Goal: Task Accomplishment & Management: Use online tool/utility

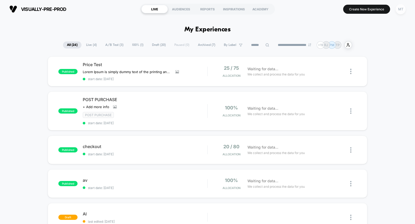
click at [400, 10] on div "MT" at bounding box center [401, 9] width 10 height 10
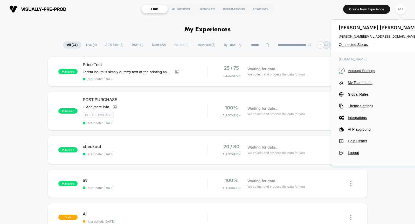
click at [358, 70] on span "Account Settings" at bounding box center [384, 71] width 73 height 4
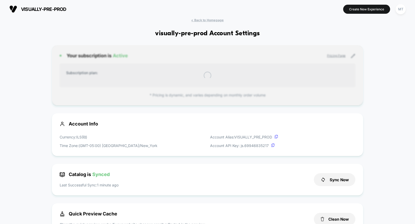
scroll to position [70, 0]
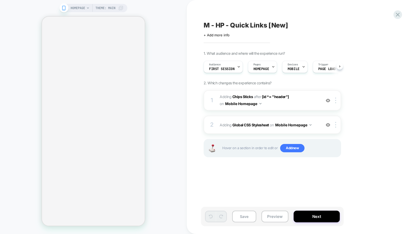
scroll to position [0, 0]
click at [398, 12] on icon at bounding box center [398, 14] width 7 height 7
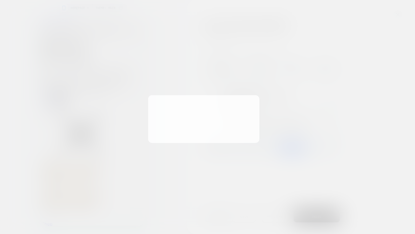
scroll to position [0, 0]
click at [191, 129] on button "Discard Changes" at bounding box center [181, 130] width 47 height 16
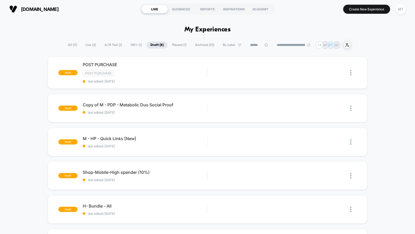
click at [172, 42] on span "Paused ( 1 )" at bounding box center [180, 45] width 22 height 7
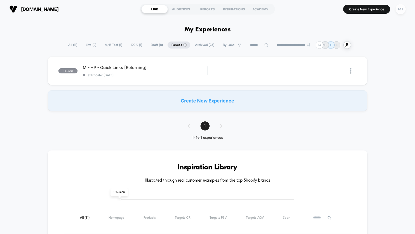
click at [399, 9] on div "MT" at bounding box center [401, 9] width 10 height 10
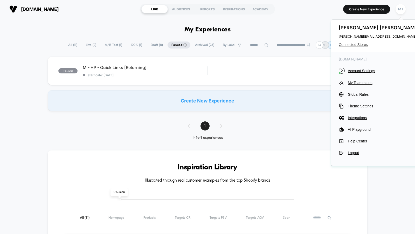
click at [354, 45] on span "Connected Stores" at bounding box center [380, 45] width 82 height 4
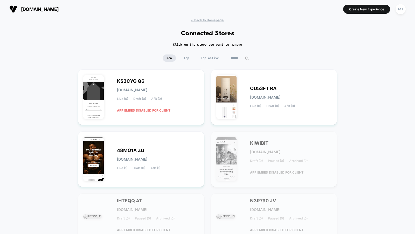
click at [243, 55] on input at bounding box center [240, 58] width 26 height 7
type input "*****"
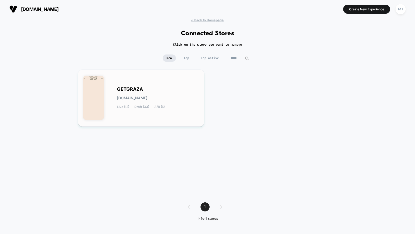
click at [150, 92] on div "GETGRAZA getgraza.myshopify.com Live (12) Draft (33) A/B (5)" at bounding box center [158, 98] width 82 height 21
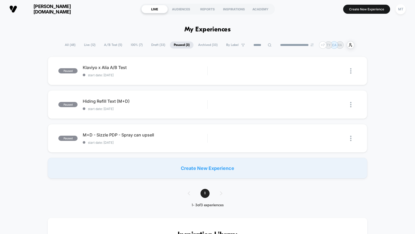
click at [89, 46] on span "Live ( 12 )" at bounding box center [89, 45] width 19 height 7
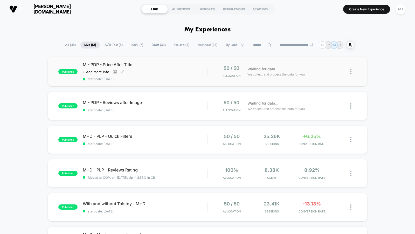
click at [127, 71] on div "Click to view images Click to edit experience details + Add more info" at bounding box center [126, 72] width 87 height 4
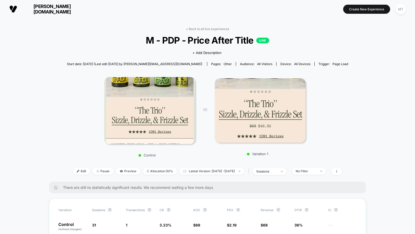
click at [175, 41] on span "M - PDP - Price After Title LIVE" at bounding box center [207, 40] width 253 height 11
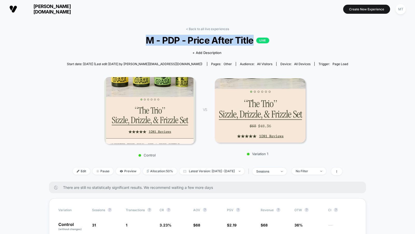
click at [175, 41] on span "M - PDP - Price After Title LIVE" at bounding box center [207, 40] width 253 height 11
copy span "M - PDP - Price After Title"
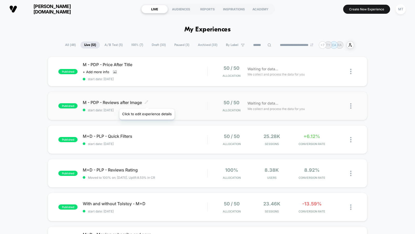
click at [147, 102] on icon at bounding box center [147, 102] width 4 height 4
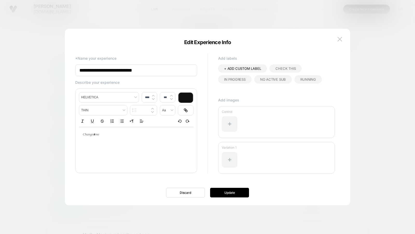
click at [160, 68] on input "**********" at bounding box center [136, 70] width 122 height 12
click at [339, 40] on img at bounding box center [340, 39] width 5 height 4
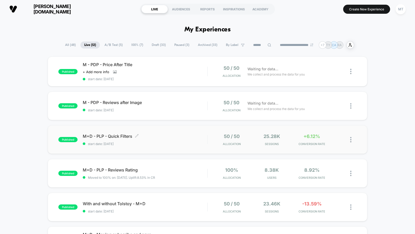
click at [160, 141] on div "M+D - PLP - Quick Filters Click to edit experience details Click to edit experi…" at bounding box center [145, 140] width 125 height 12
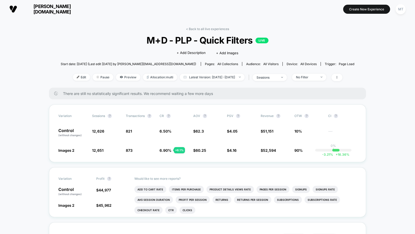
click at [182, 37] on span "M+D - PLP - Quick Filters LIVE" at bounding box center [208, 40] width 264 height 11
copy span "M+D - PLP - Quick Filters"
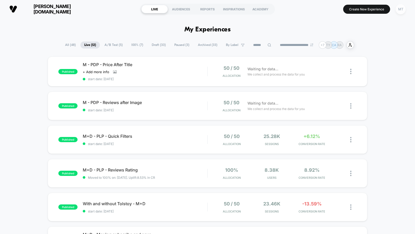
click at [402, 8] on div "MT" at bounding box center [401, 9] width 10 height 10
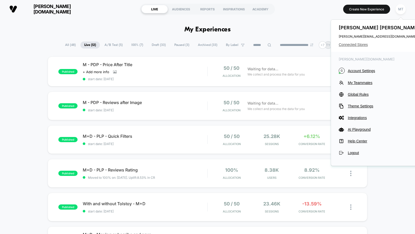
click at [356, 43] on span "Connected Stores" at bounding box center [380, 45] width 82 height 4
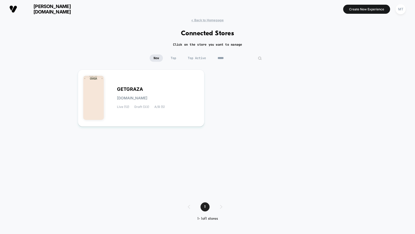
click at [240, 58] on input "*****" at bounding box center [240, 58] width 52 height 7
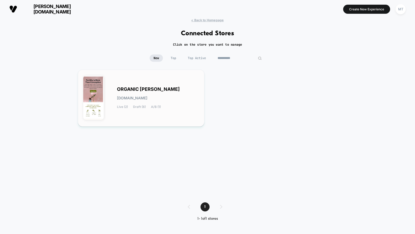
type input "**********"
click at [144, 91] on span "ORGANIC OLIVIA" at bounding box center [148, 90] width 63 height 4
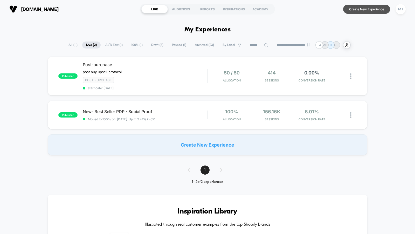
click at [362, 9] on button "Create New Experience" at bounding box center [367, 9] width 47 height 9
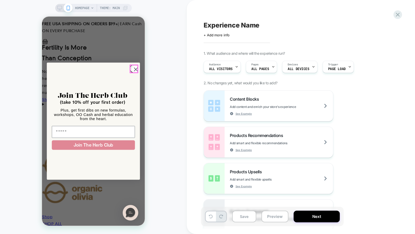
click at [135, 70] on circle "Close dialog" at bounding box center [136, 69] width 8 height 8
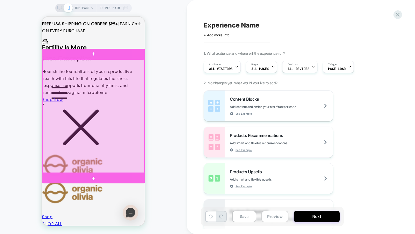
click at [121, 140] on div at bounding box center [94, 115] width 102 height 113
